Goal: Information Seeking & Learning: Learn about a topic

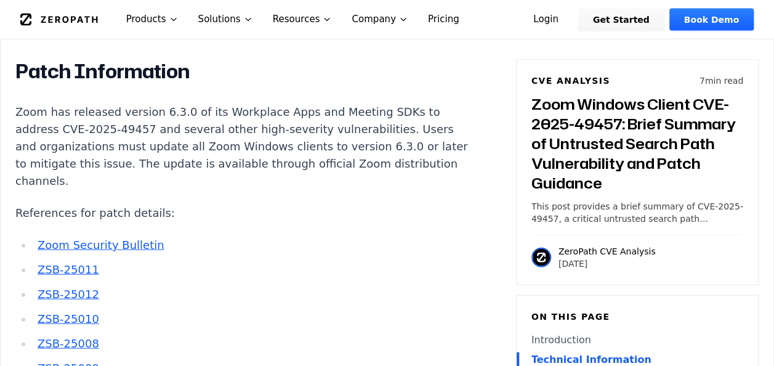
scroll to position [1373, 0]
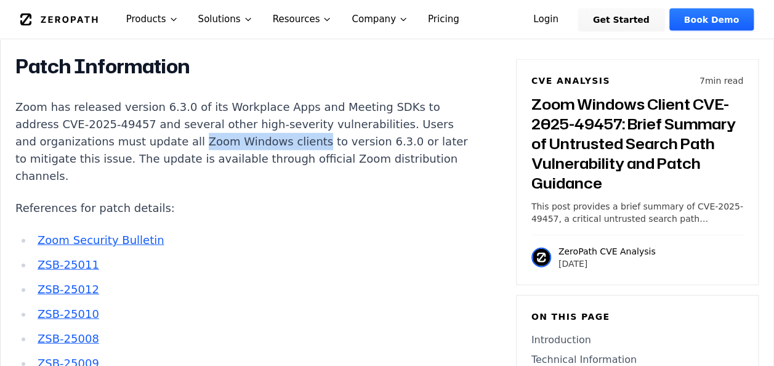
drag, startPoint x: 185, startPoint y: 121, endPoint x: 294, endPoint y: 121, distance: 109.6
click at [294, 121] on p "Zoom has released version 6.3.0 of its Workplace Apps and Meeting SDKs to addre…" at bounding box center [244, 142] width 458 height 86
copy p "Zoom Windows clients"
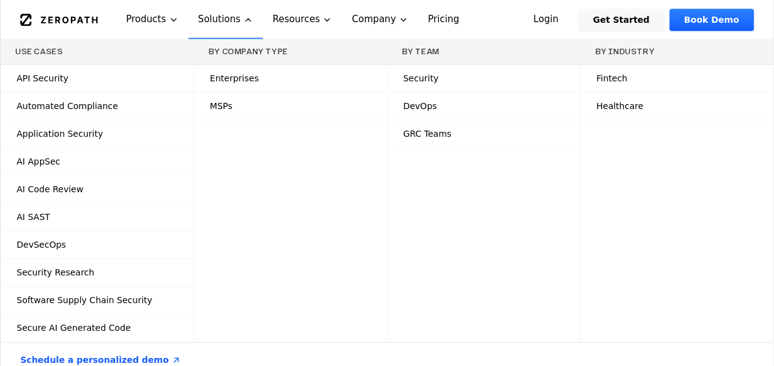
scroll to position [732, 0]
click at [312, 185] on div "By Company Type Enterprises MSPs" at bounding box center [290, 190] width 193 height 302
click at [219, 18] on button "Solutions" at bounding box center [225, 19] width 75 height 39
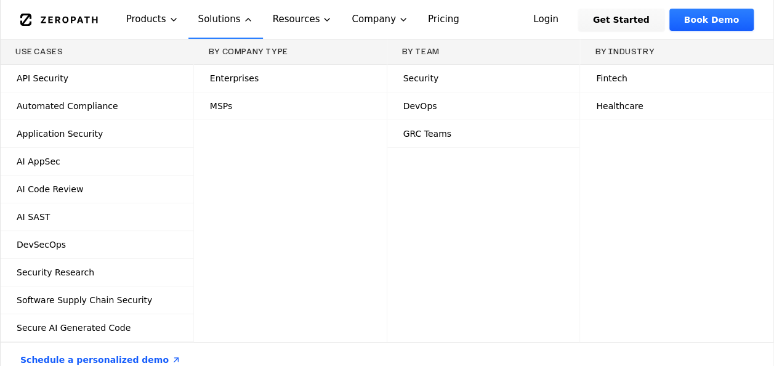
scroll to position [0, 0]
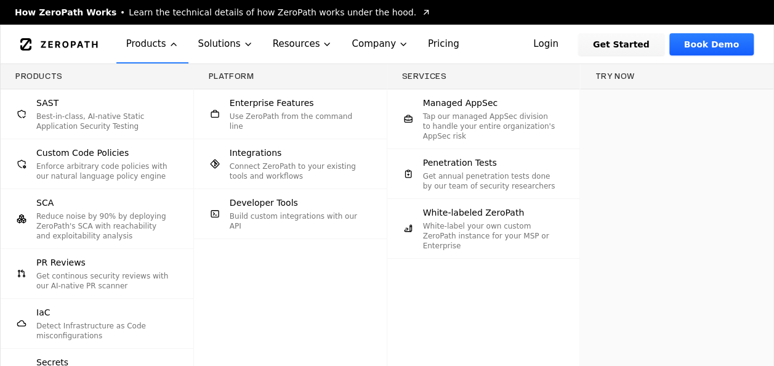
click at [314, 266] on div "Platform Enterprise Features Use ZeroPath from the command line Integrations Co…" at bounding box center [290, 291] width 193 height 454
click at [371, 286] on div "Platform Enterprise Features Use ZeroPath from the command line Integrations Co…" at bounding box center [290, 291] width 193 height 454
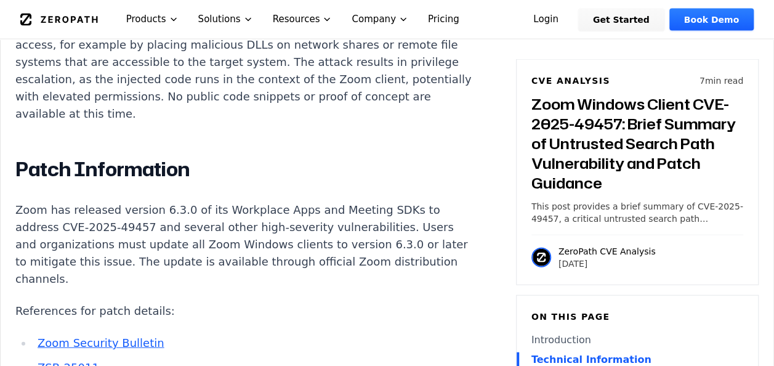
scroll to position [1276, 0]
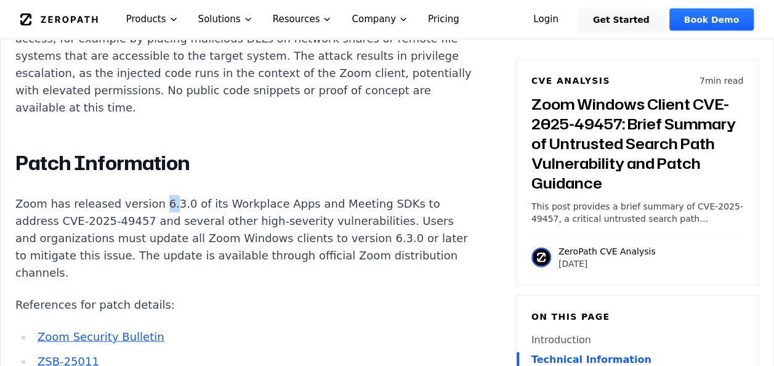
click at [155, 195] on p "Zoom has released version 6.3.0 of its Workplace Apps and Meeting SDKs to addre…" at bounding box center [244, 238] width 458 height 86
drag, startPoint x: 155, startPoint y: 183, endPoint x: 172, endPoint y: 183, distance: 17.2
click at [172, 195] on p "Zoom has released version 6.3.0 of its Workplace Apps and Meeting SDKs to addre…" at bounding box center [244, 238] width 458 height 86
drag, startPoint x: 172, startPoint y: 183, endPoint x: 113, endPoint y: 182, distance: 59.1
click at [113, 195] on p "Zoom has released version 6.3.0 of its Workplace Apps and Meeting SDKs to addre…" at bounding box center [244, 238] width 458 height 86
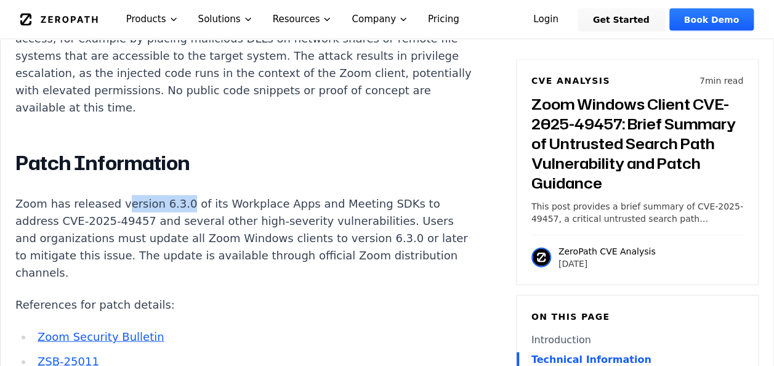
copy p "ersion 6.3.0"
